Goal: Task Accomplishment & Management: Manage account settings

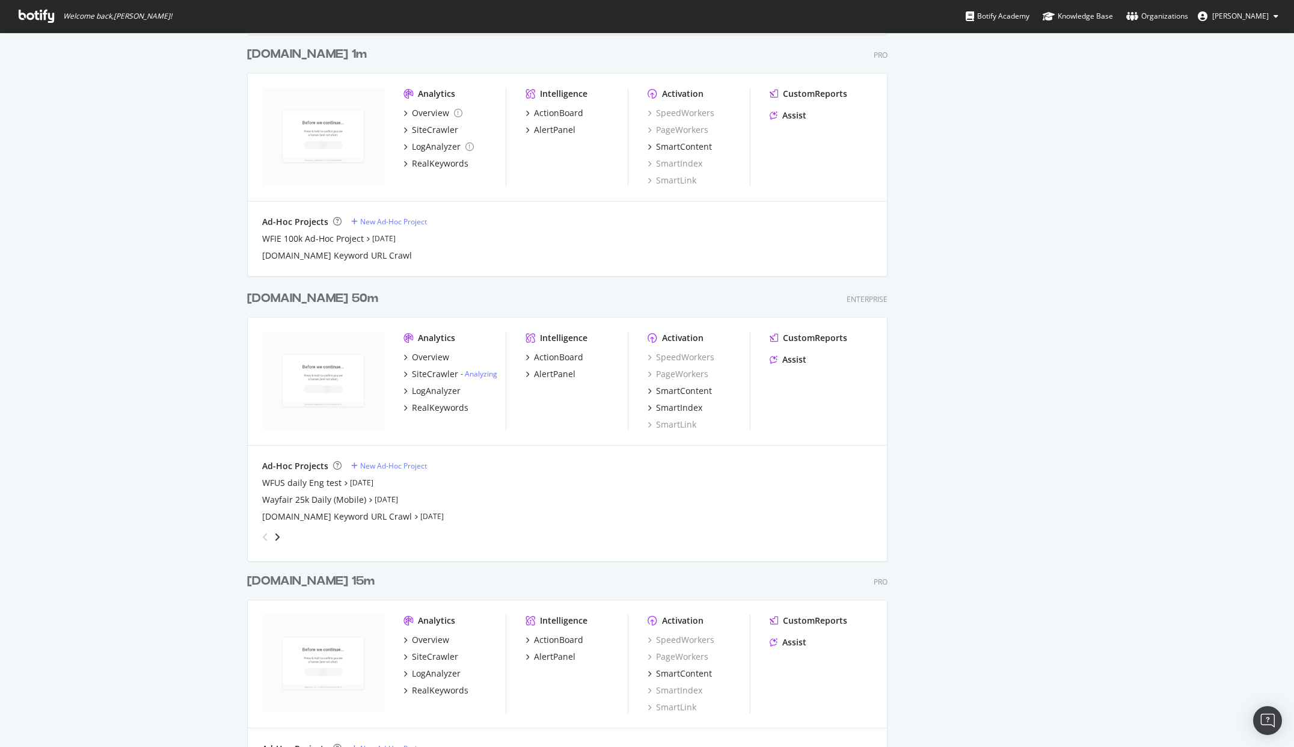
scroll to position [1469, 0]
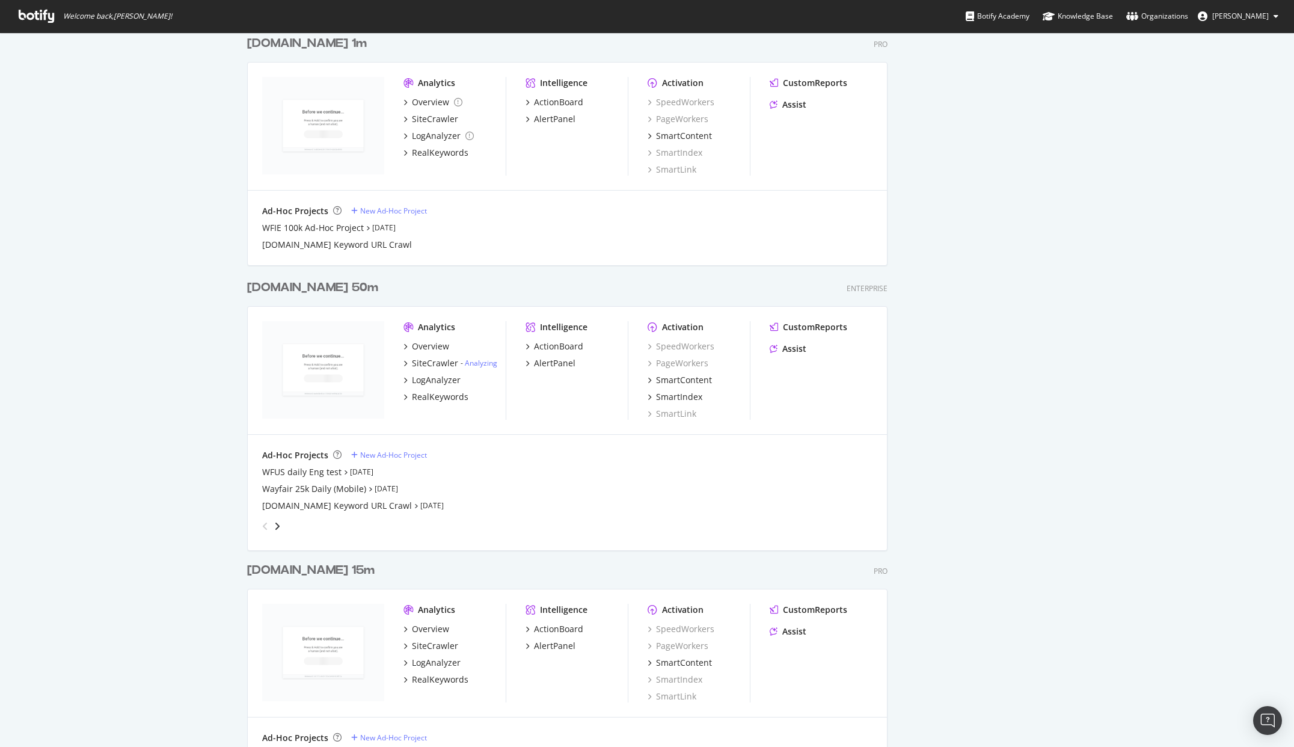
click at [280, 287] on div "[DOMAIN_NAME] 50m" at bounding box center [312, 287] width 131 height 17
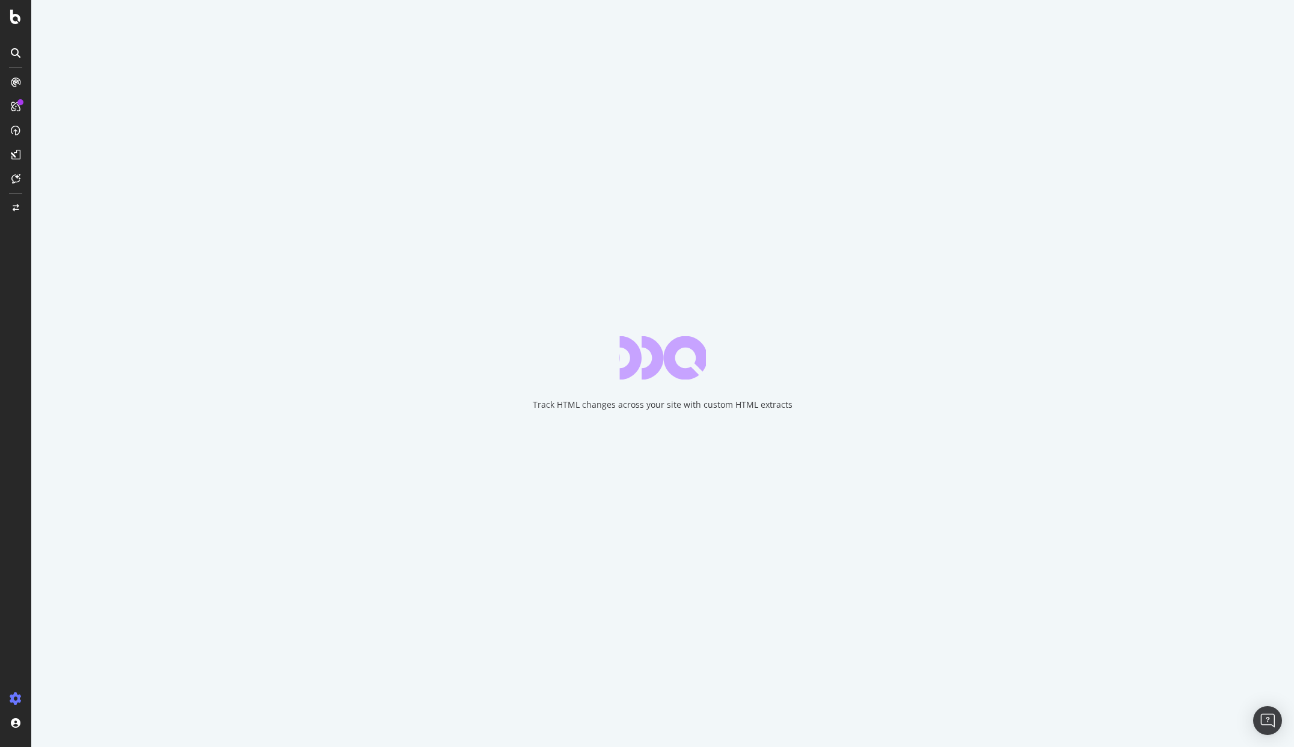
click at [40, 7] on div "Track HTML changes across your site with custom HTML extracts" at bounding box center [662, 373] width 1263 height 747
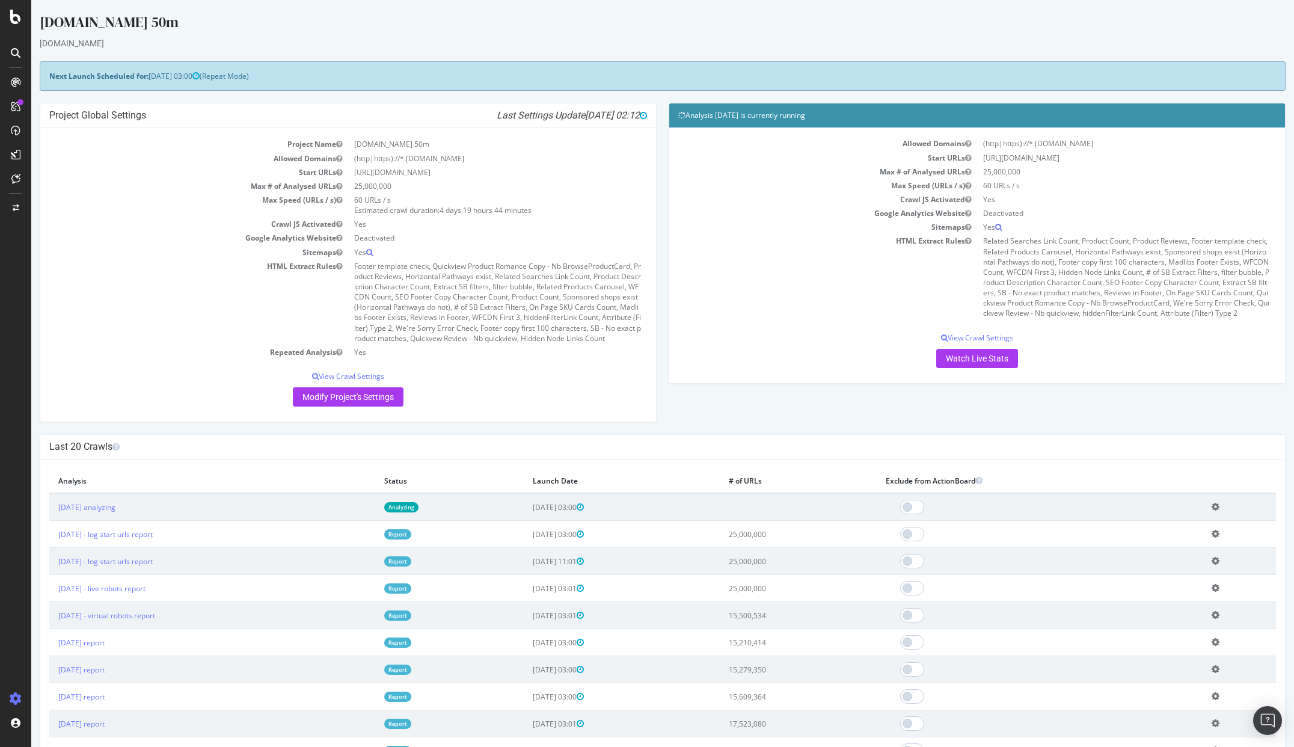
click at [162, 36] on div "[DOMAIN_NAME] 50m" at bounding box center [663, 24] width 1246 height 25
click at [70, 156] on div "LogAnalyzer" at bounding box center [68, 155] width 47 height 12
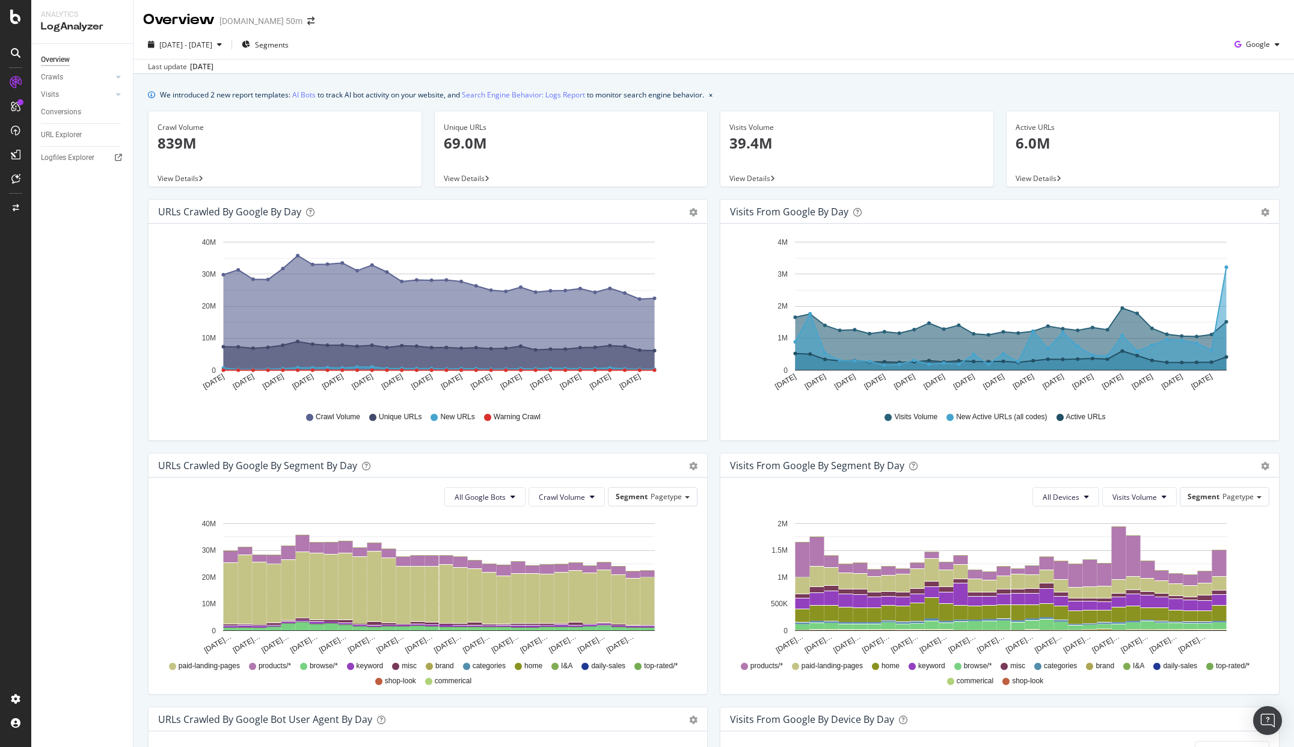
click at [909, 14] on div "Overview [DOMAIN_NAME] 50m" at bounding box center [714, 15] width 1161 height 30
click at [14, 16] on icon at bounding box center [15, 17] width 11 height 14
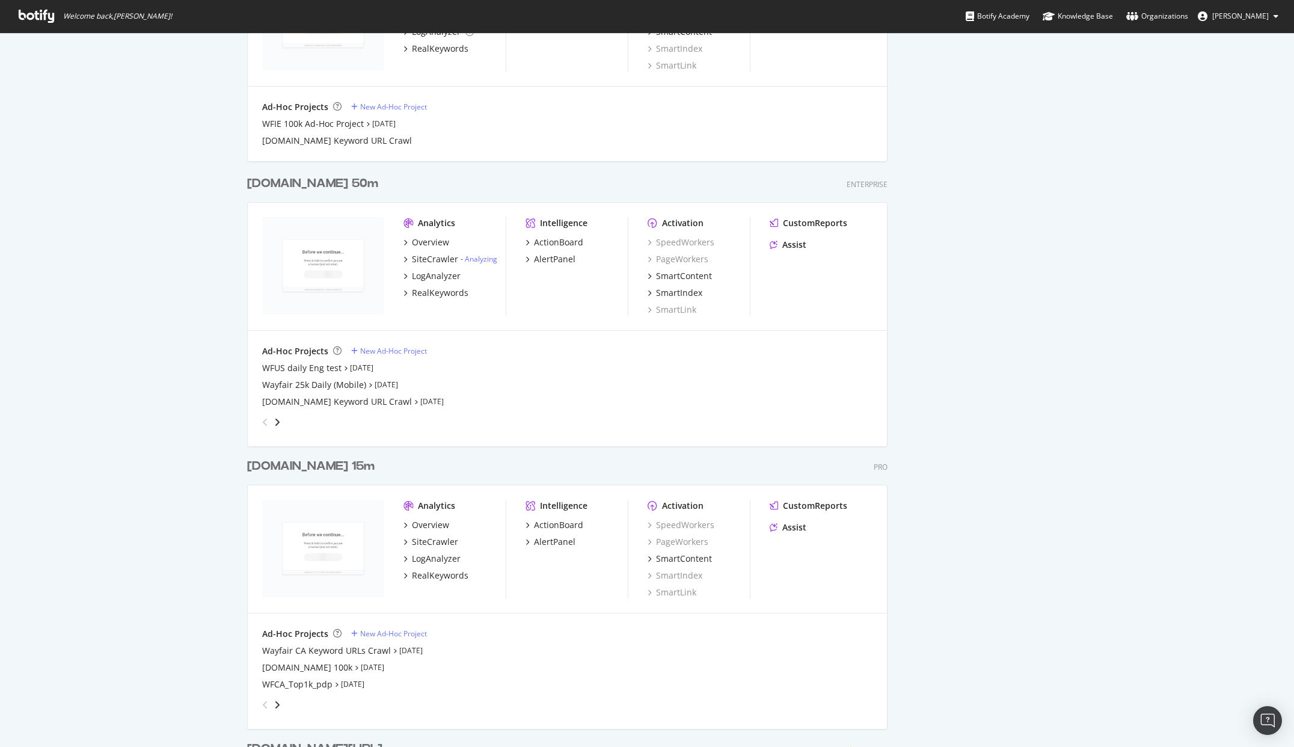
scroll to position [1572, 0]
click at [286, 182] on div "[DOMAIN_NAME] 50m" at bounding box center [312, 184] width 131 height 17
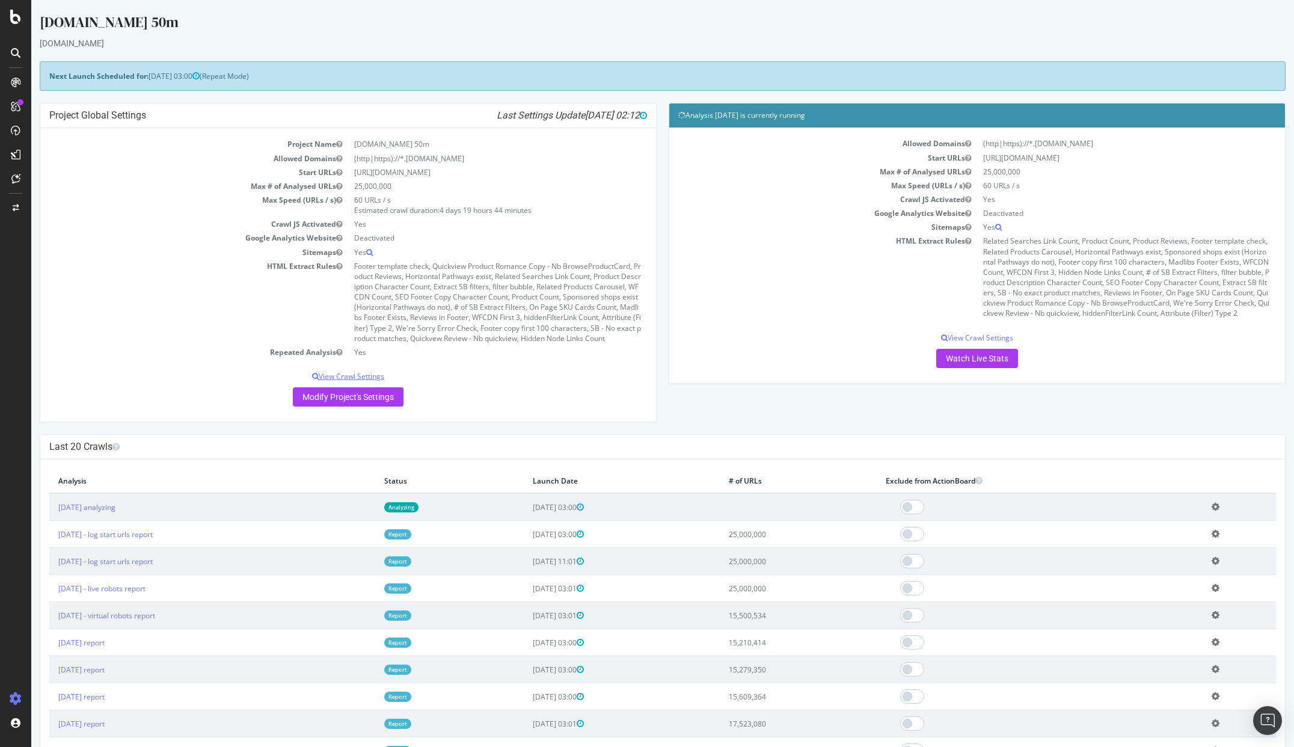
click at [351, 376] on p "View Crawl Settings" at bounding box center [348, 376] width 598 height 10
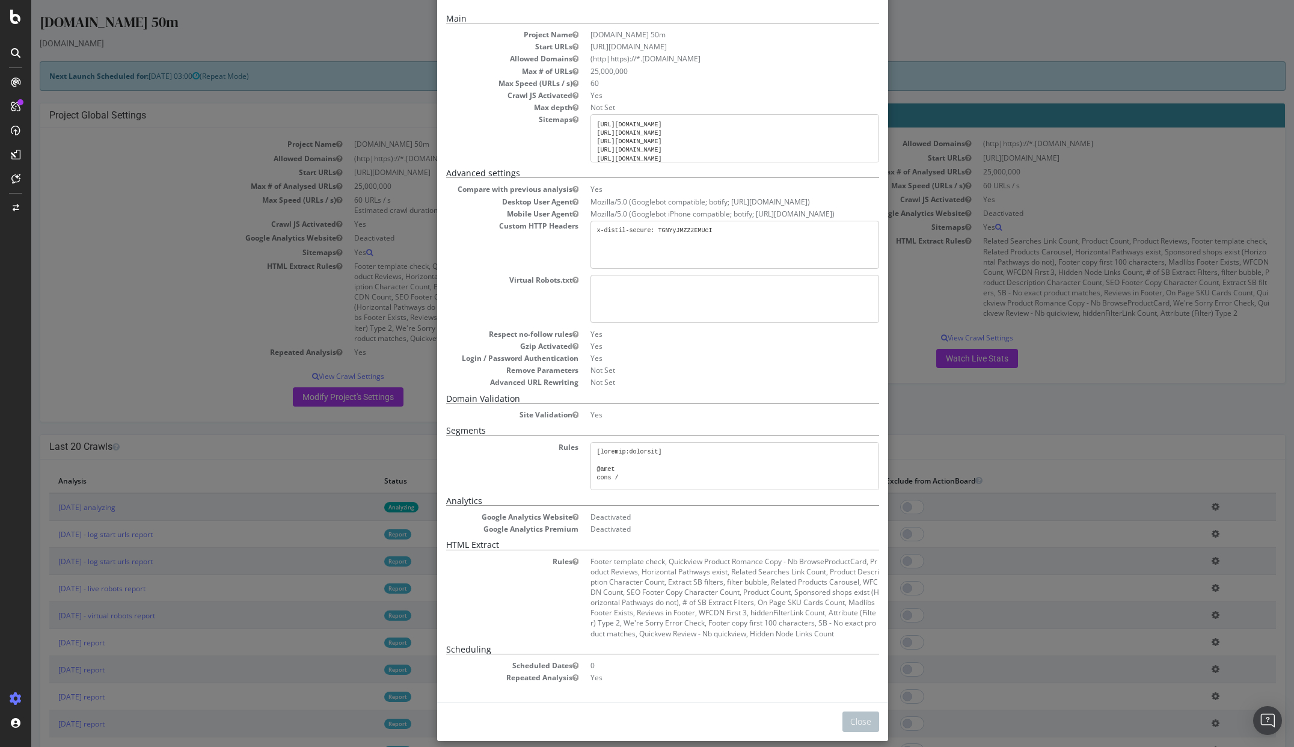
scroll to position [55, 0]
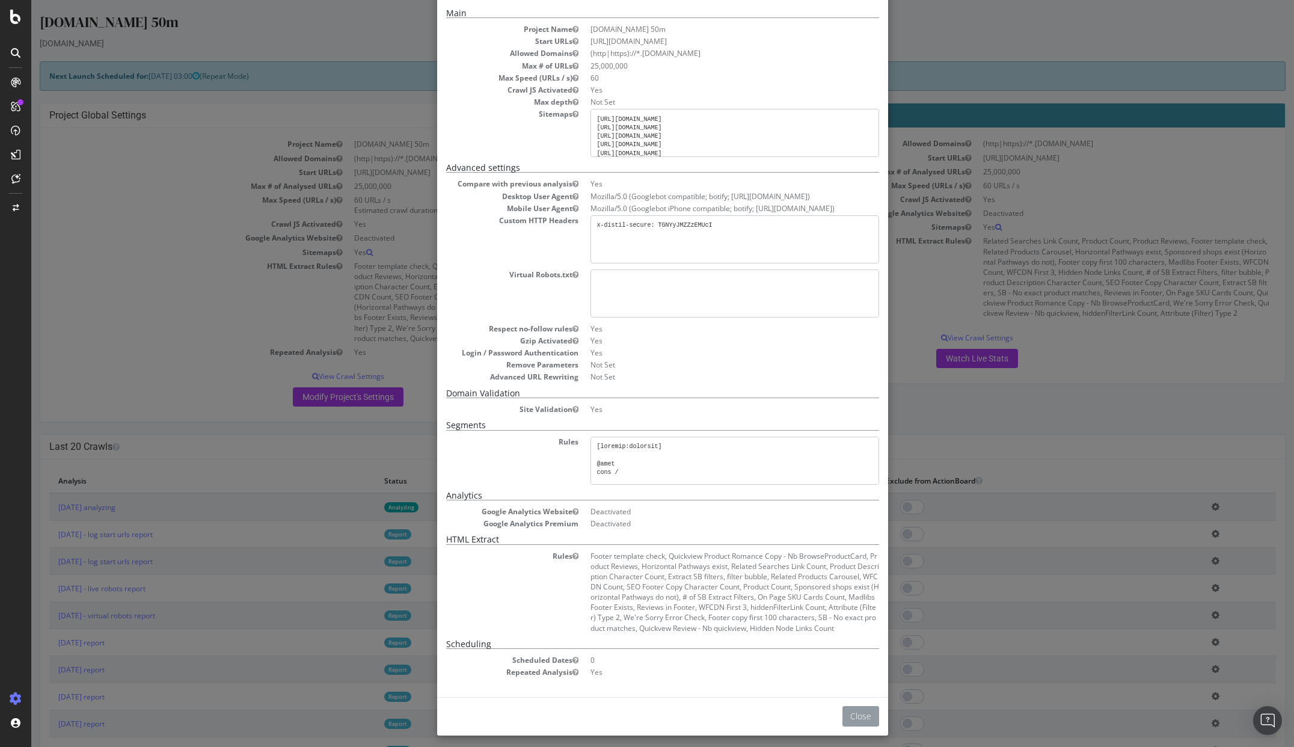
click at [863, 716] on button "Close" at bounding box center [861, 716] width 37 height 20
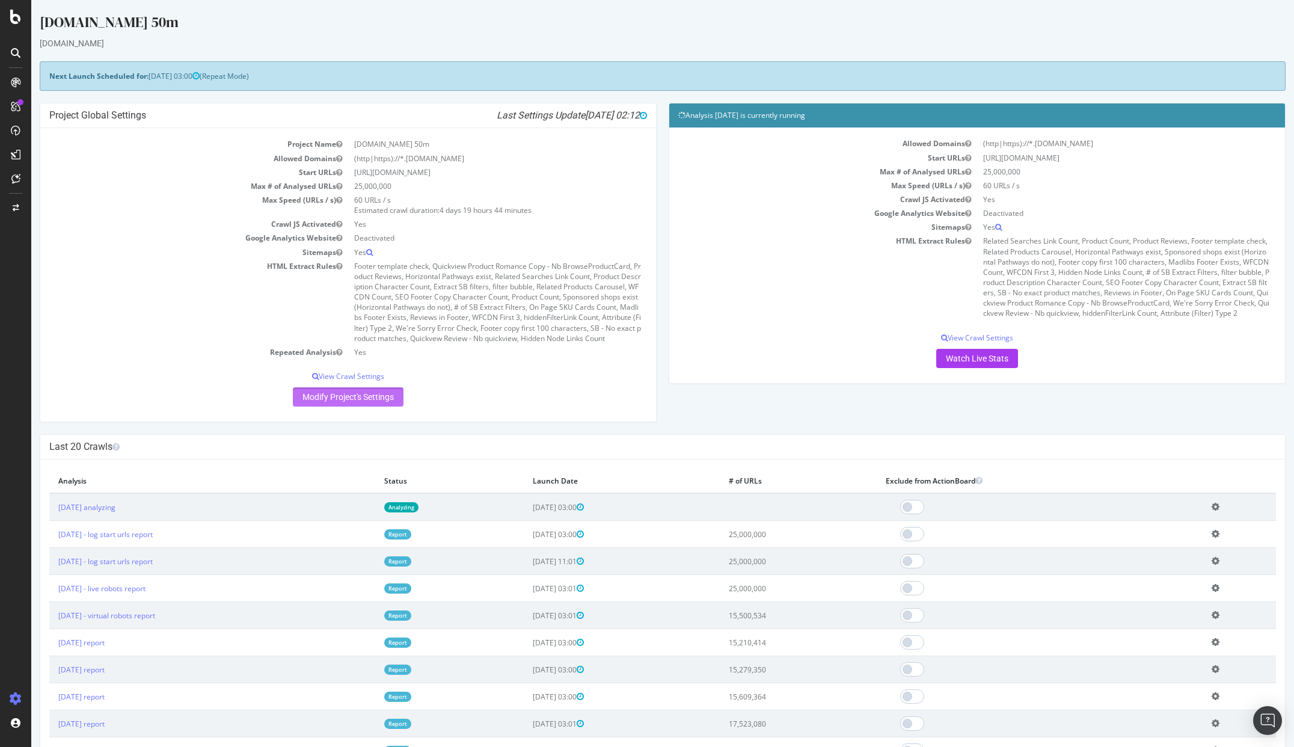
click at [332, 401] on link "Modify Project's Settings" at bounding box center [348, 396] width 111 height 19
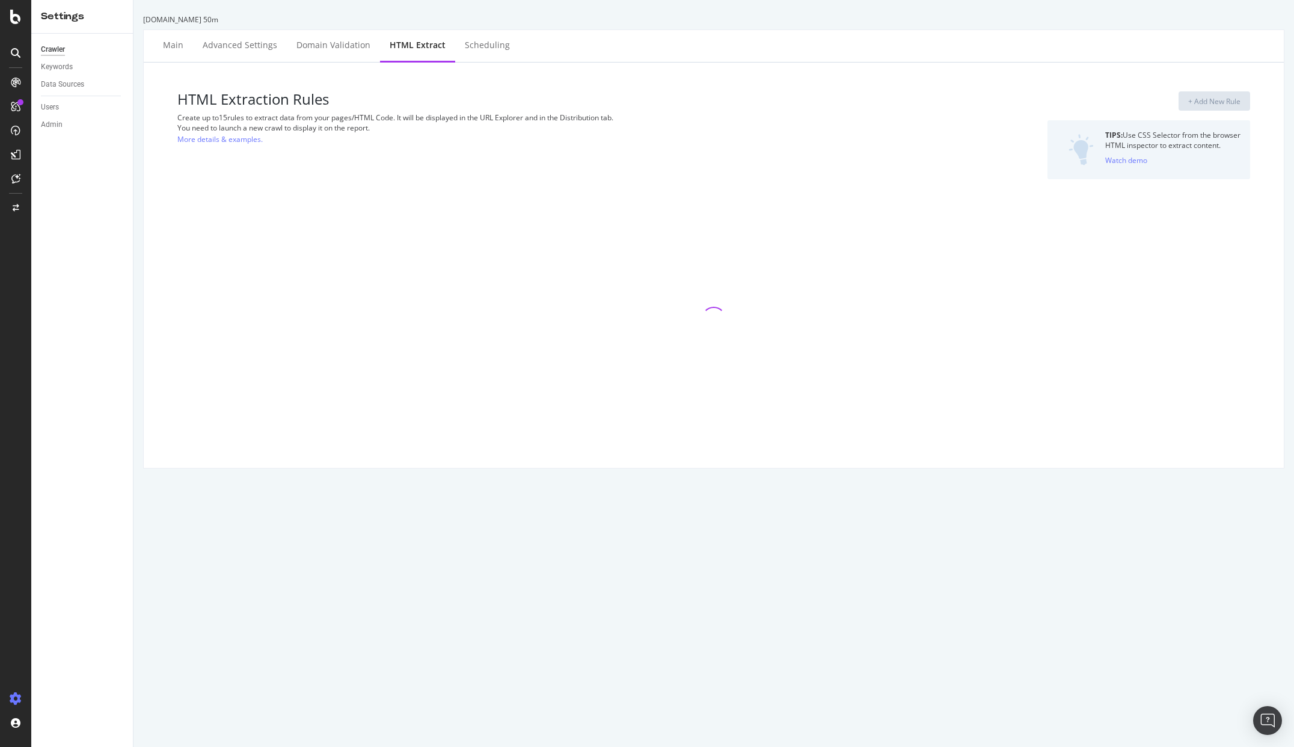
select select "exist"
select select "count"
select select "i"
select select "count"
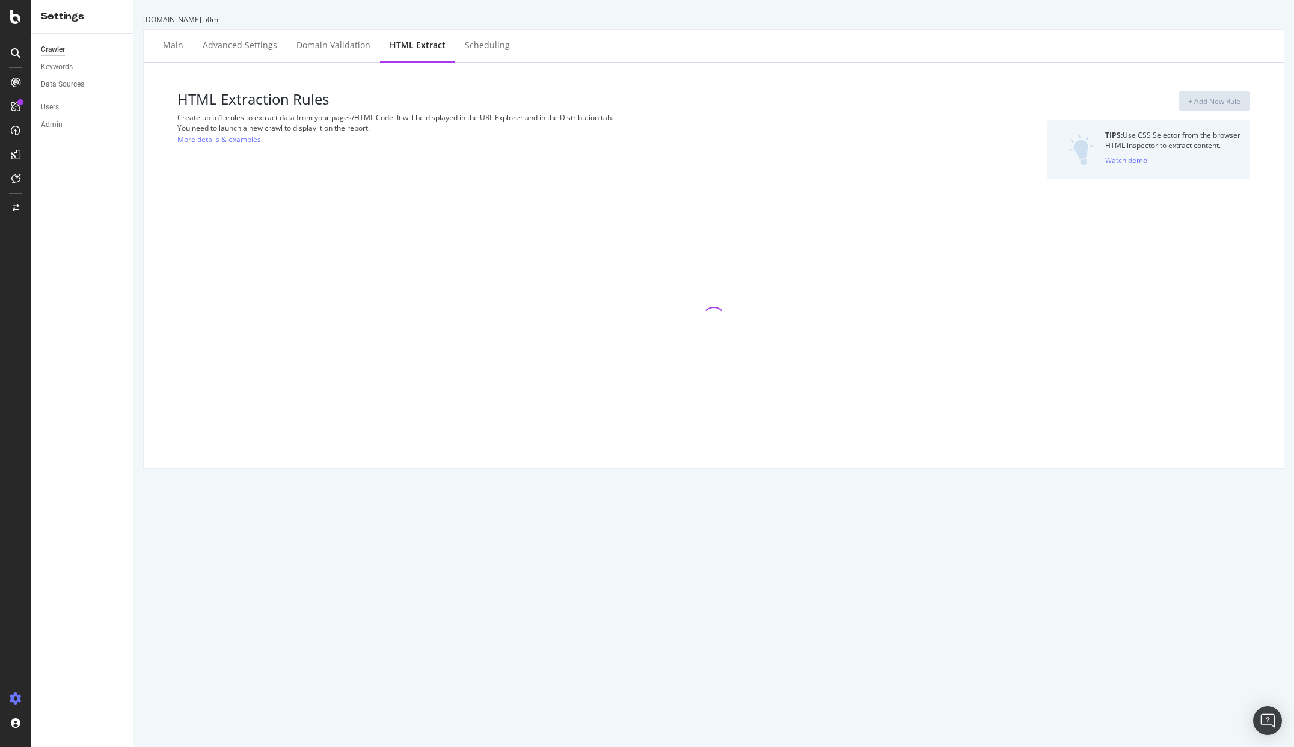
select select "html.length"
select select "list"
select select "exist"
select select "count"
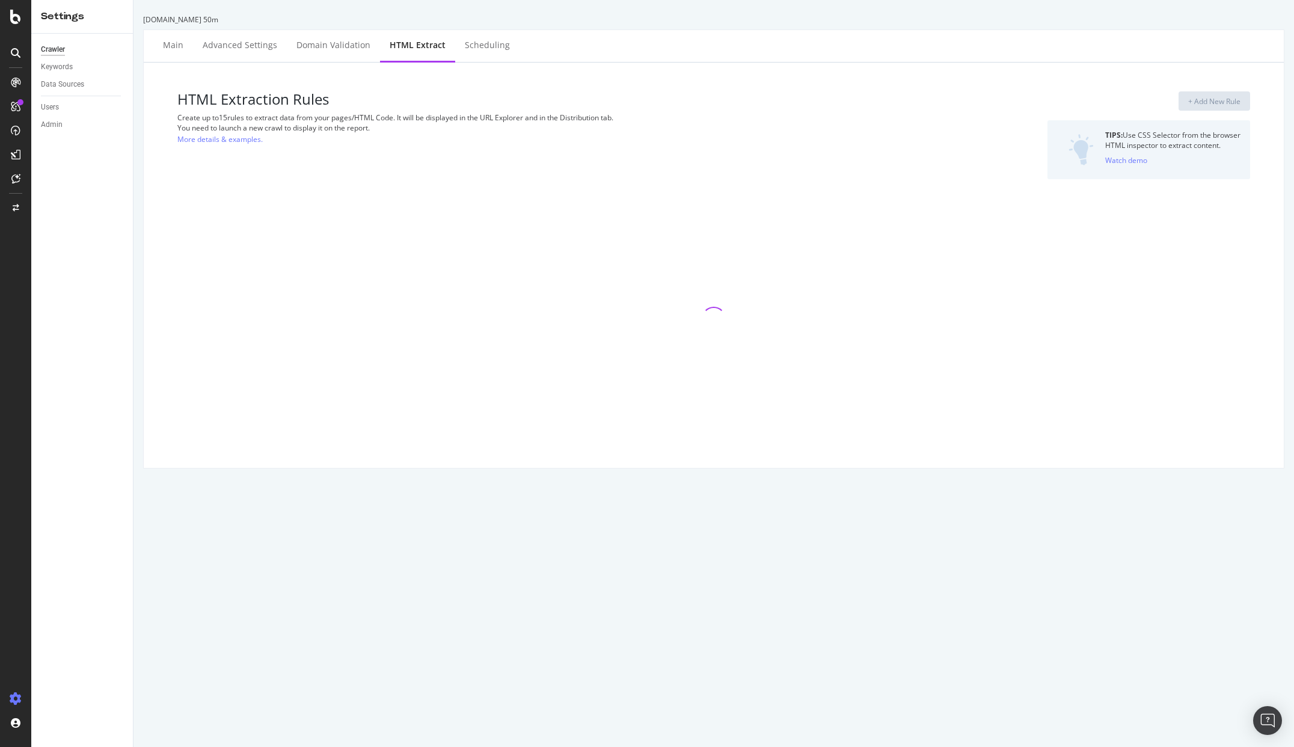
select select "html.length"
select select "i"
select select "count"
select select "exist"
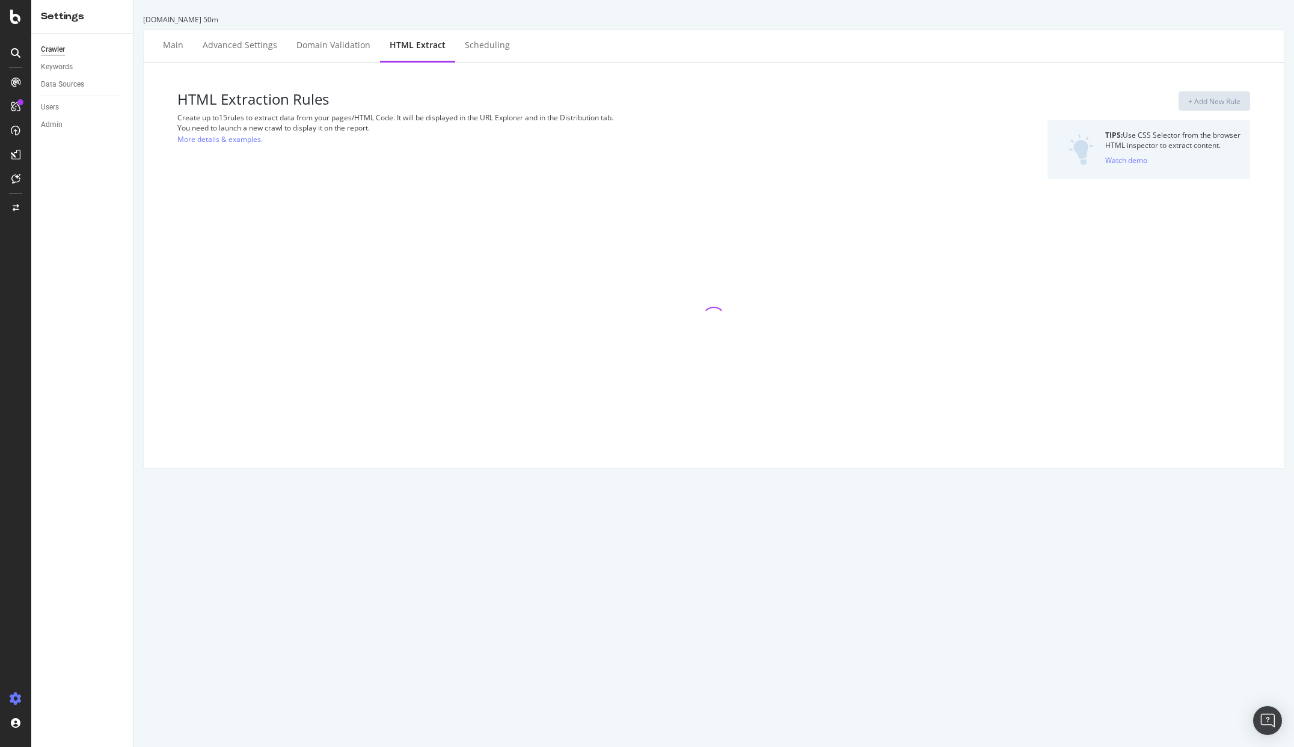
select select "exist"
select select "list"
select select "count"
select select "list"
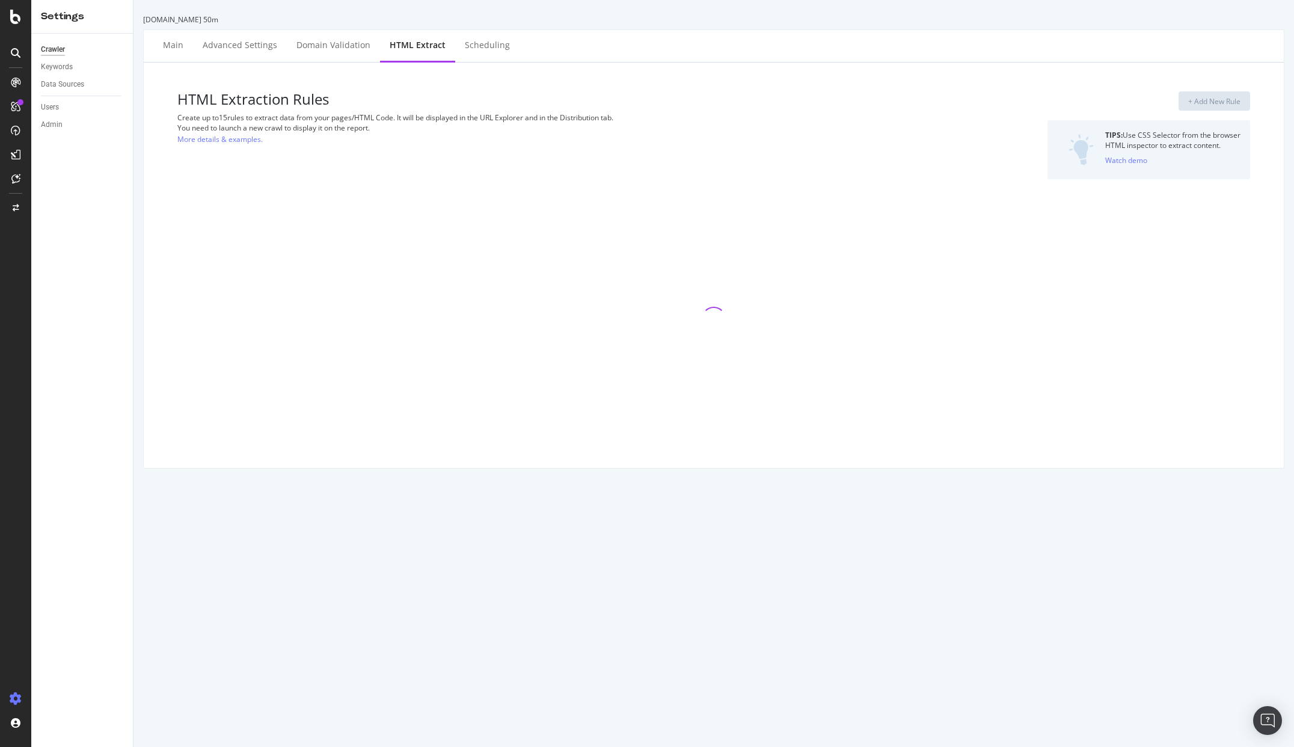
select select "count"
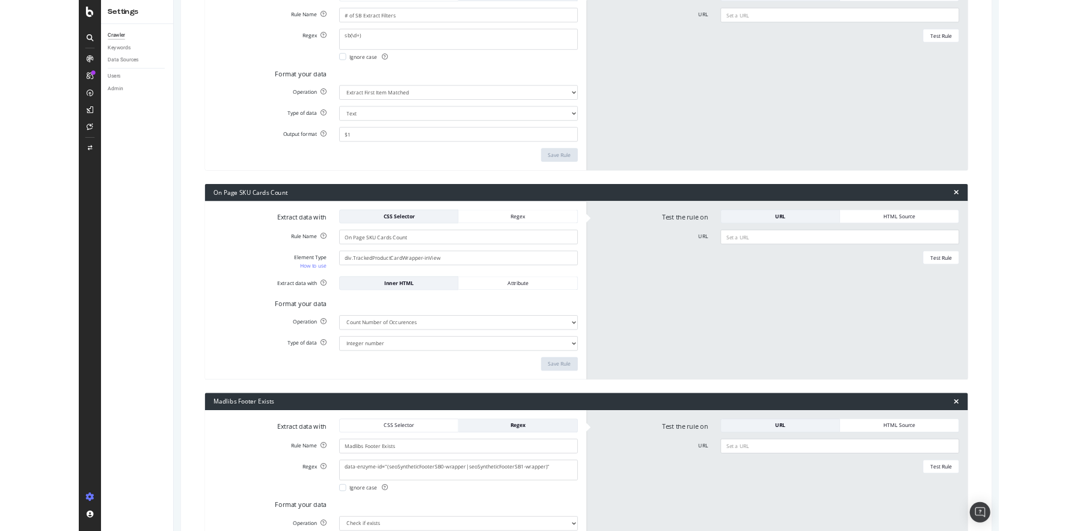
scroll to position [4121, 0]
